Goal: Transaction & Acquisition: Purchase product/service

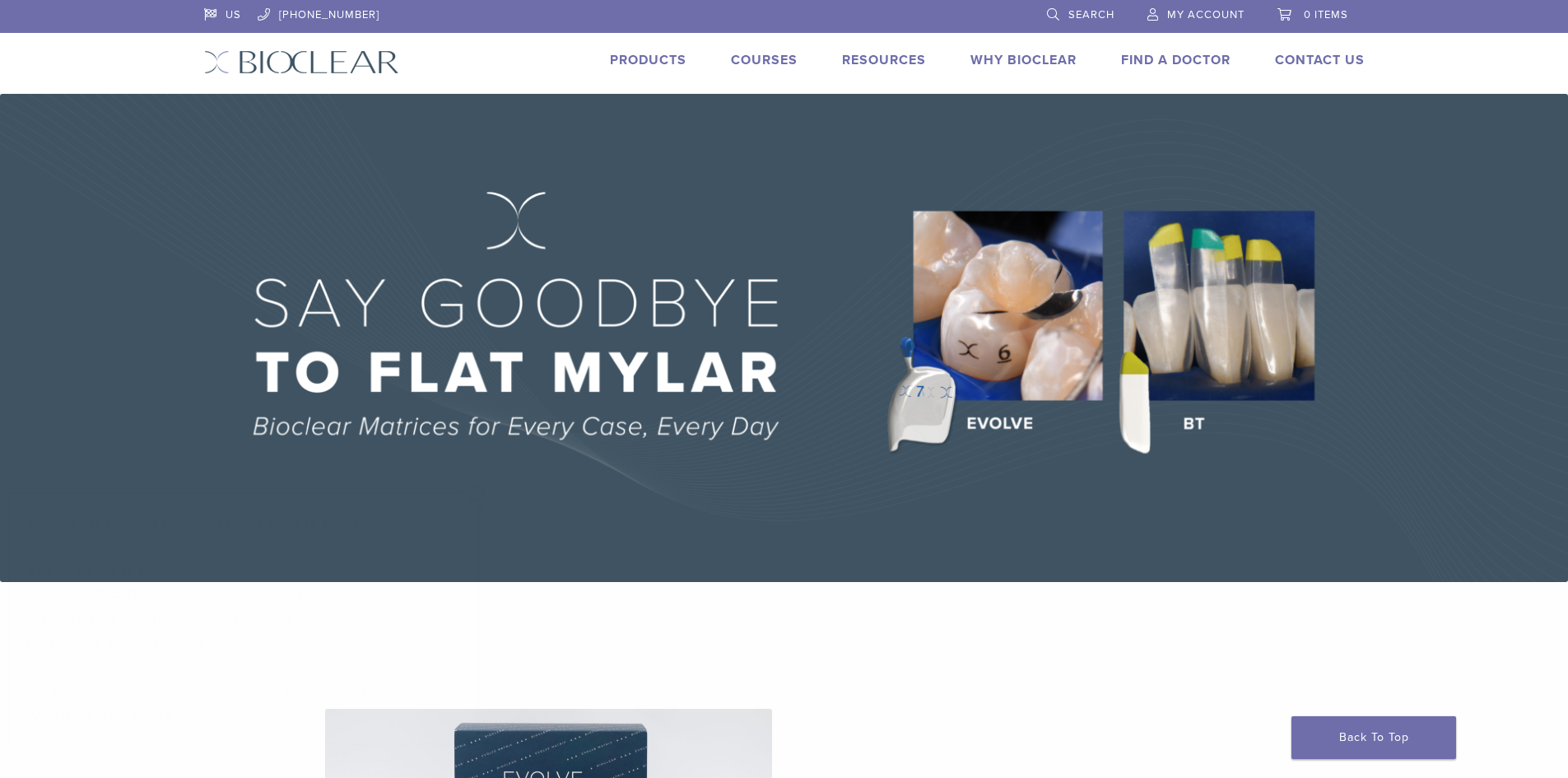
click at [643, 62] on link "Products" at bounding box center [648, 59] width 76 height 17
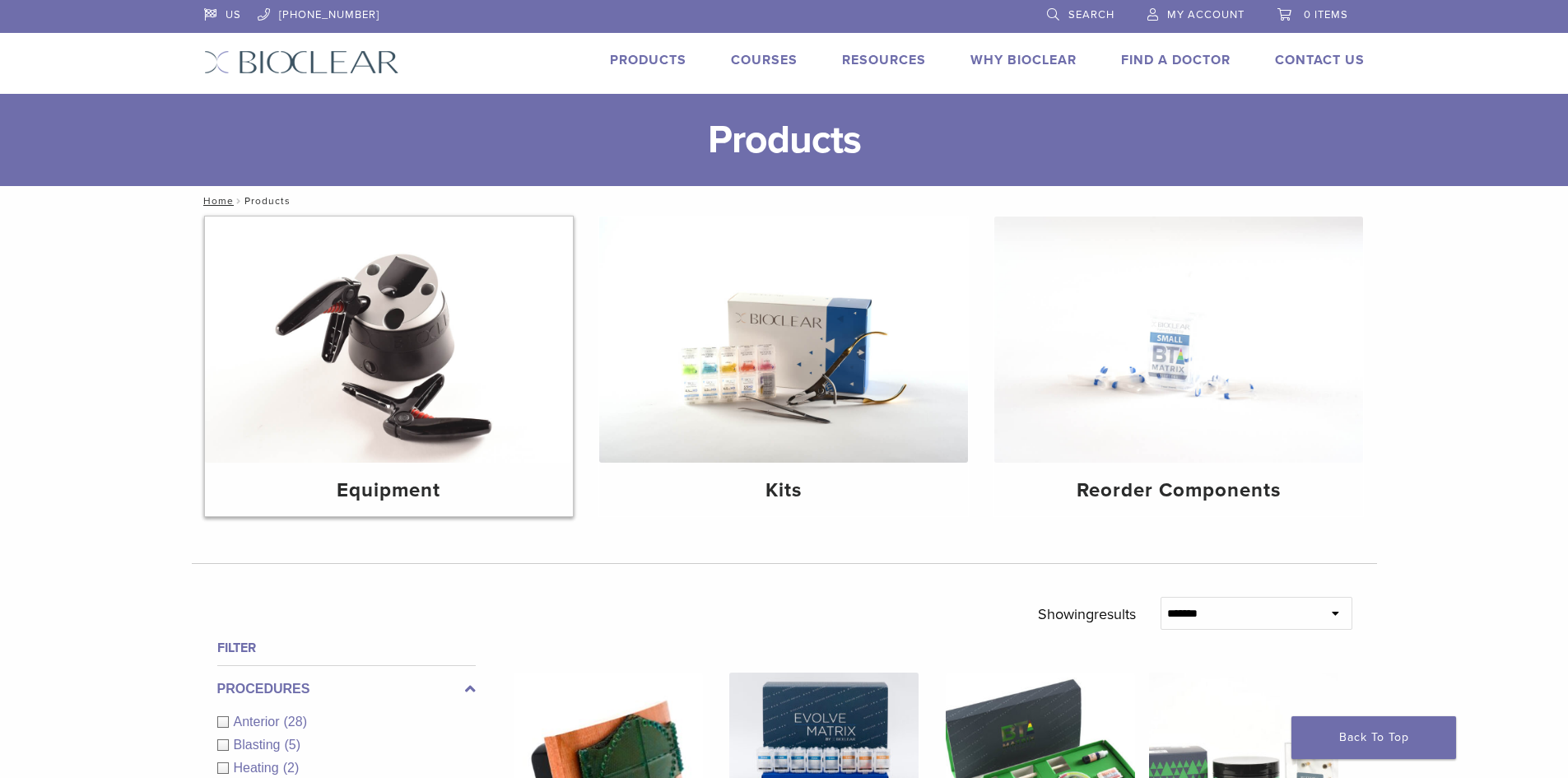
click at [412, 376] on img at bounding box center [390, 339] width 369 height 246
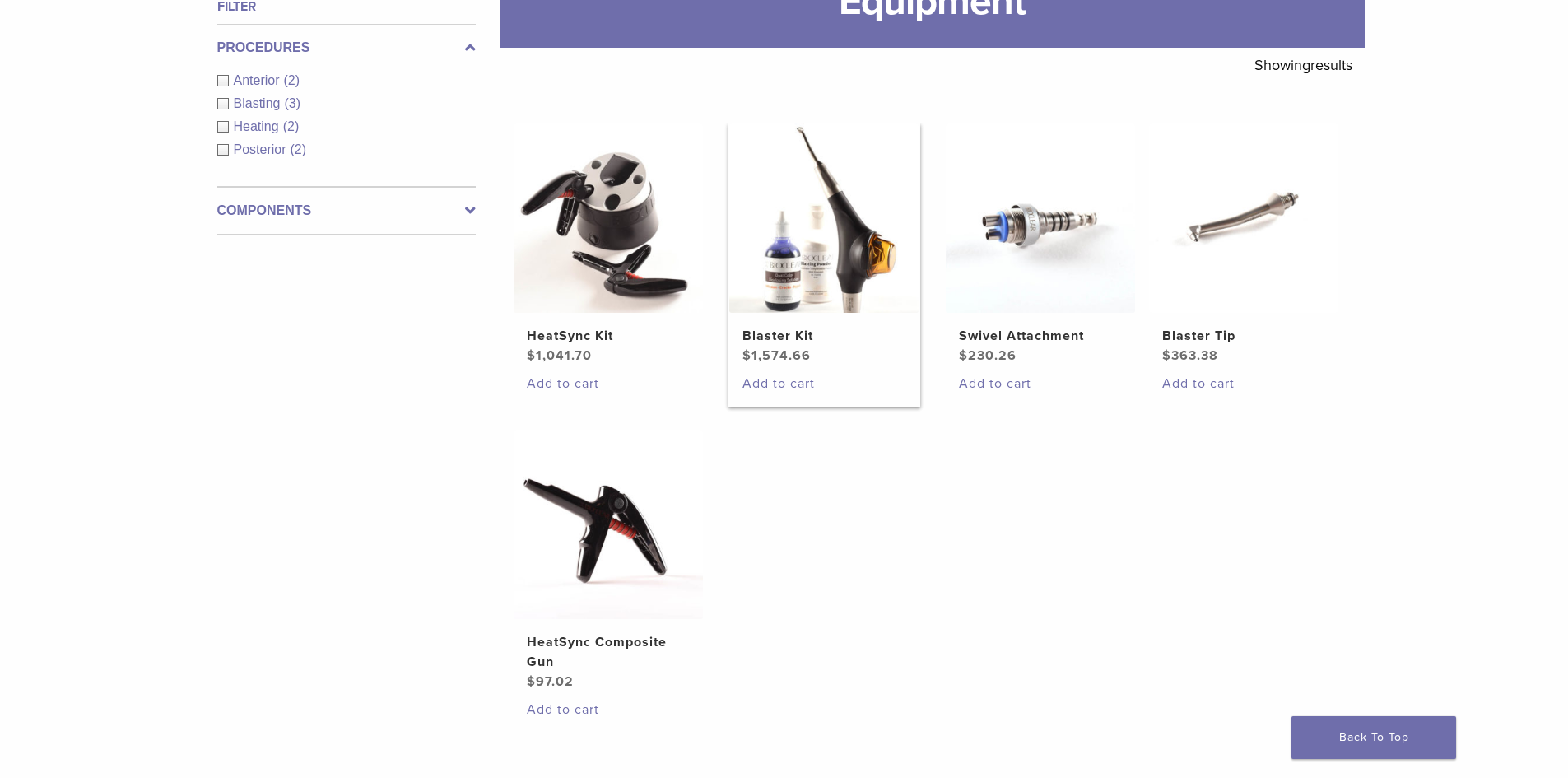
scroll to position [247, 0]
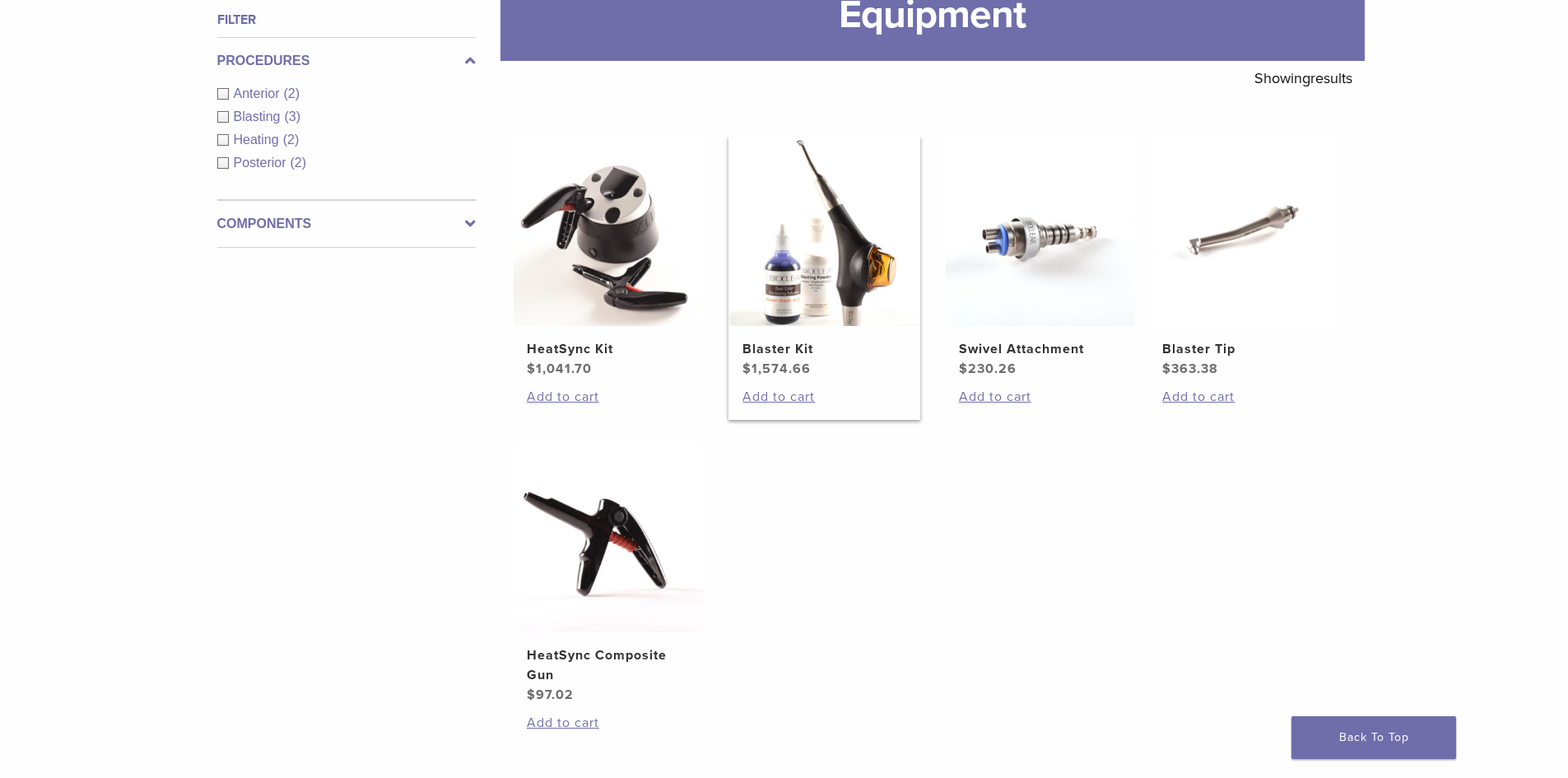
click at [817, 287] on img at bounding box center [823, 231] width 189 height 189
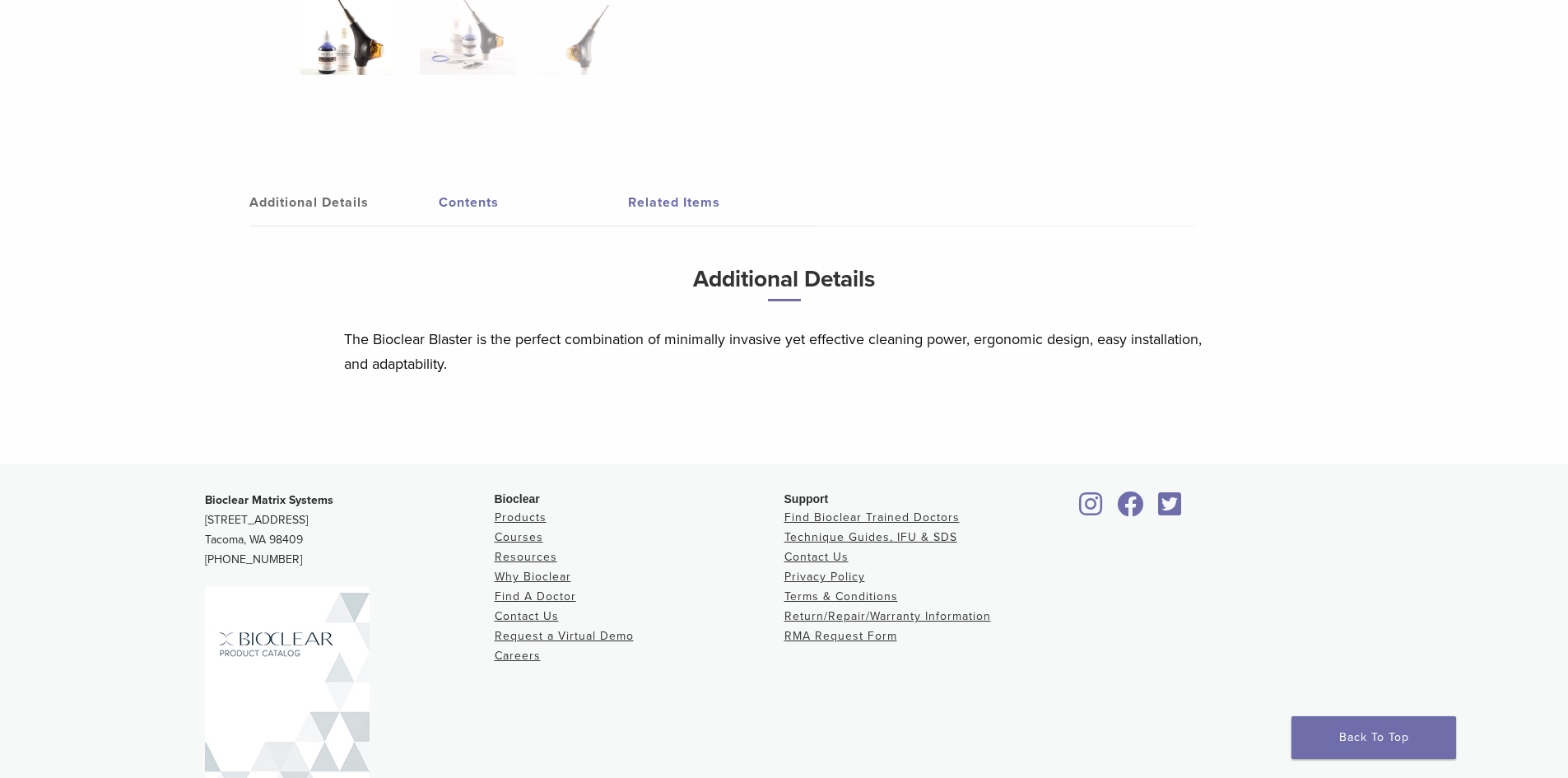
scroll to position [823, 0]
click at [493, 207] on link "Contents" at bounding box center [532, 200] width 189 height 46
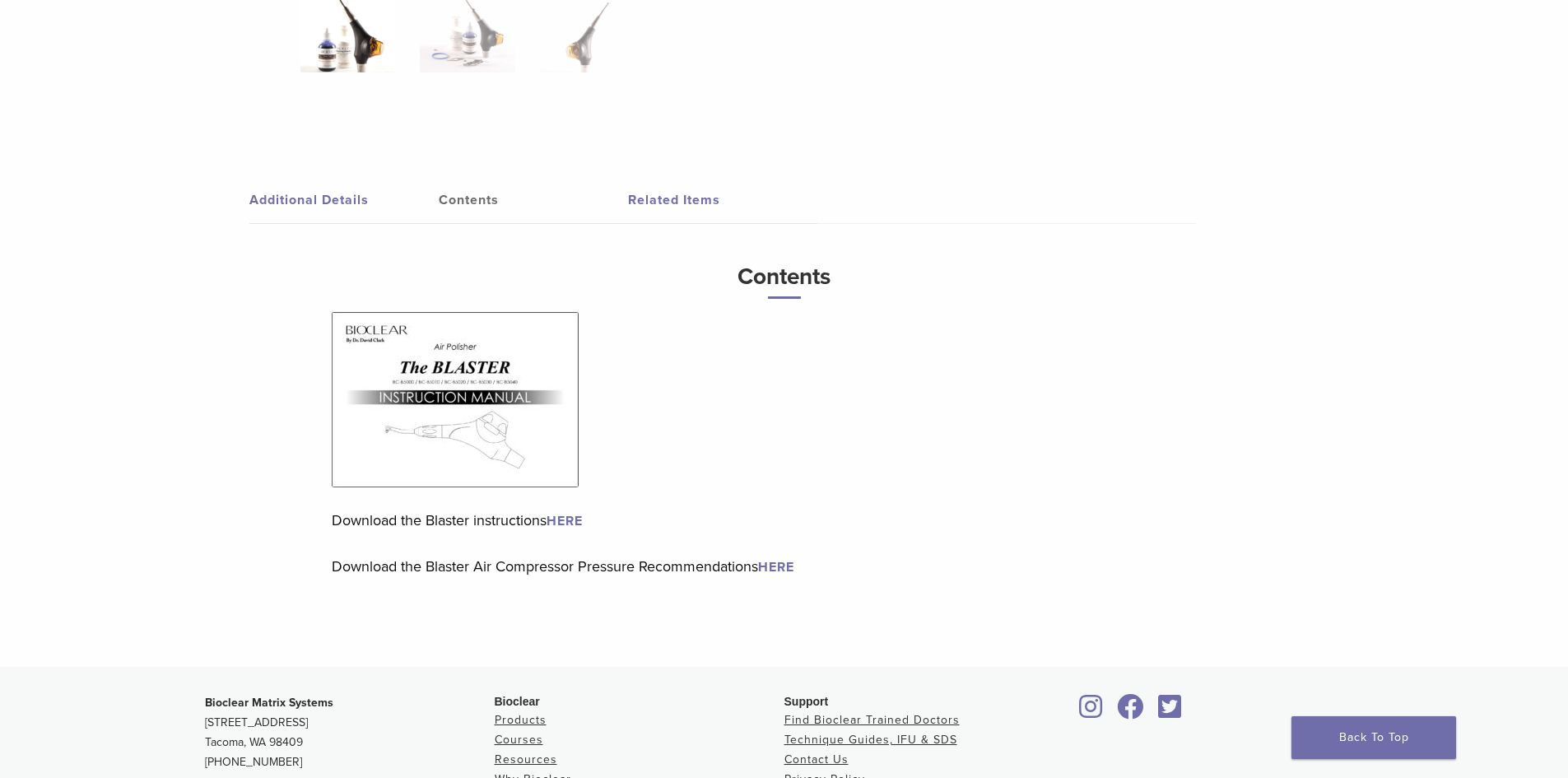
click at [471, 411] on img at bounding box center [455, 400] width 247 height 176
